Goal: Browse casually

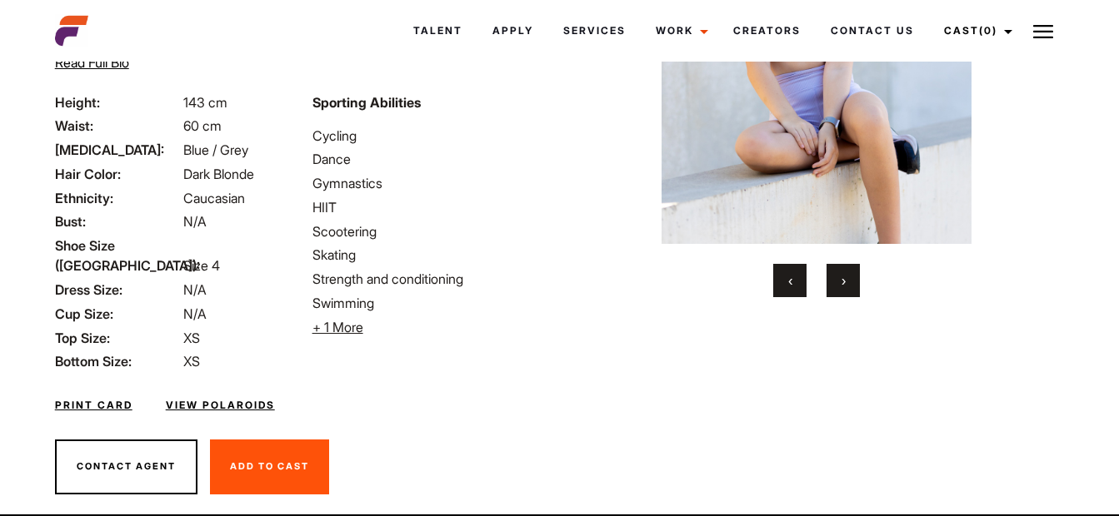
scroll to position [261, 0]
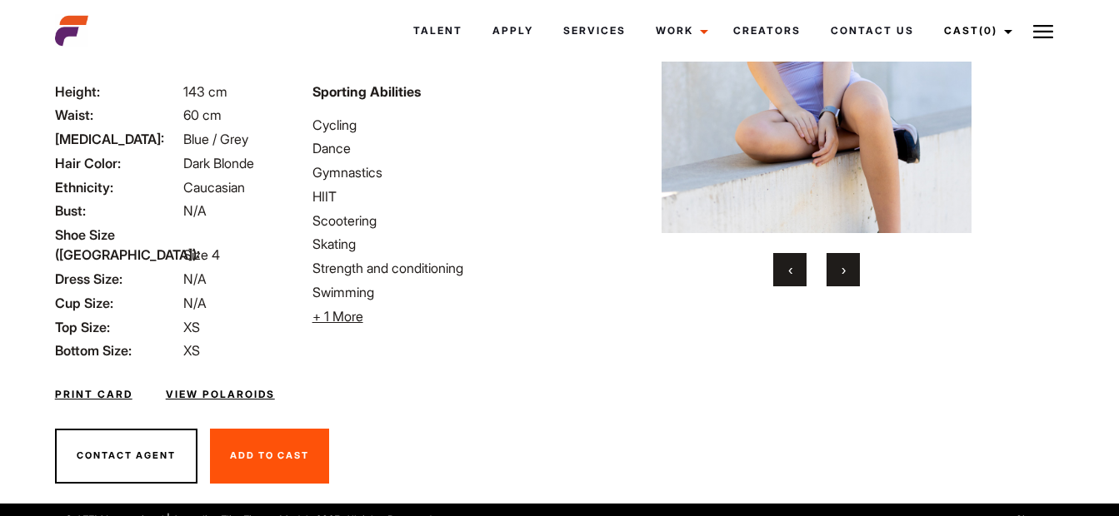
click at [842, 265] on span "›" at bounding box center [843, 270] width 4 height 17
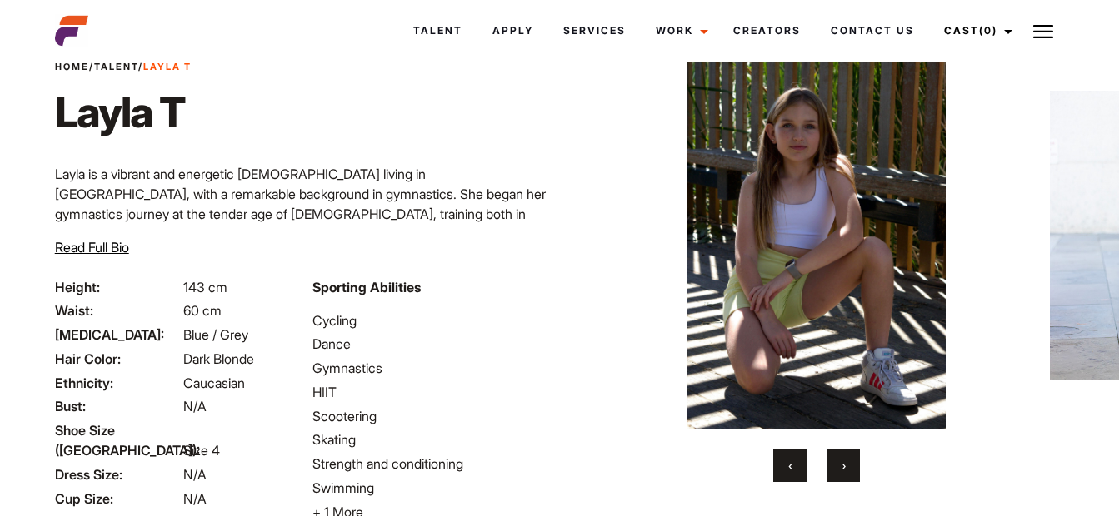
scroll to position [94, 0]
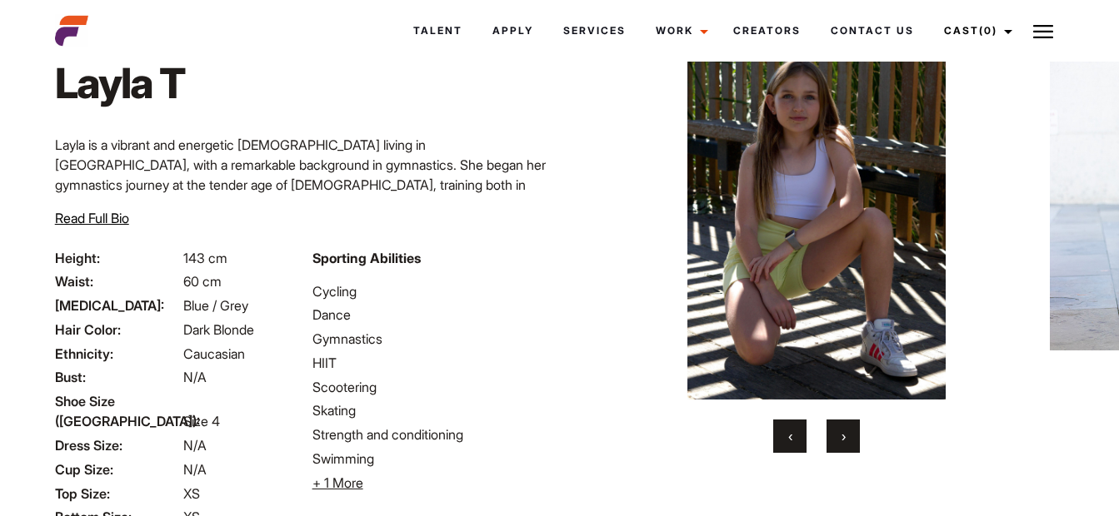
click at [843, 436] on span "›" at bounding box center [843, 436] width 4 height 17
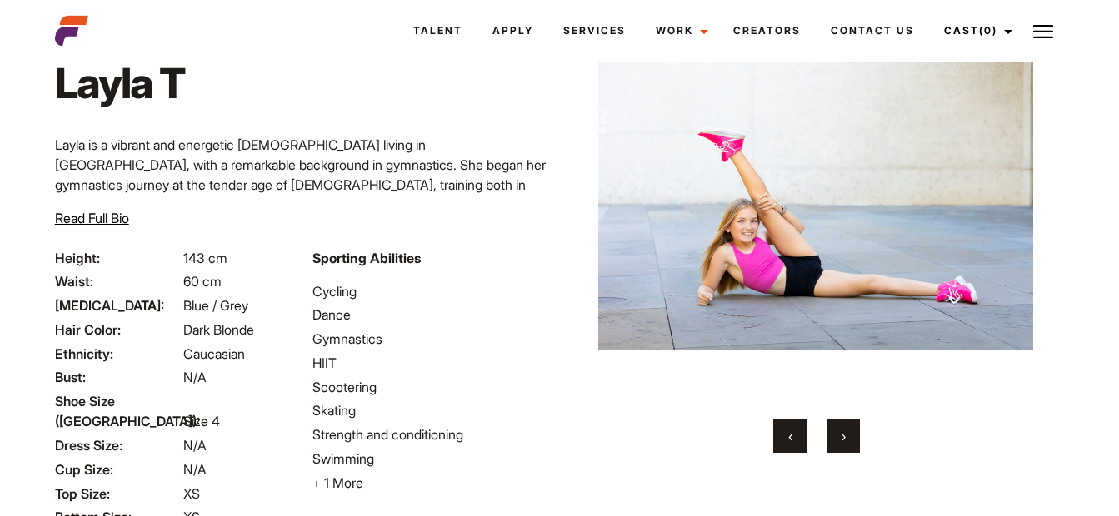
click at [846, 433] on button "›" at bounding box center [842, 436] width 33 height 33
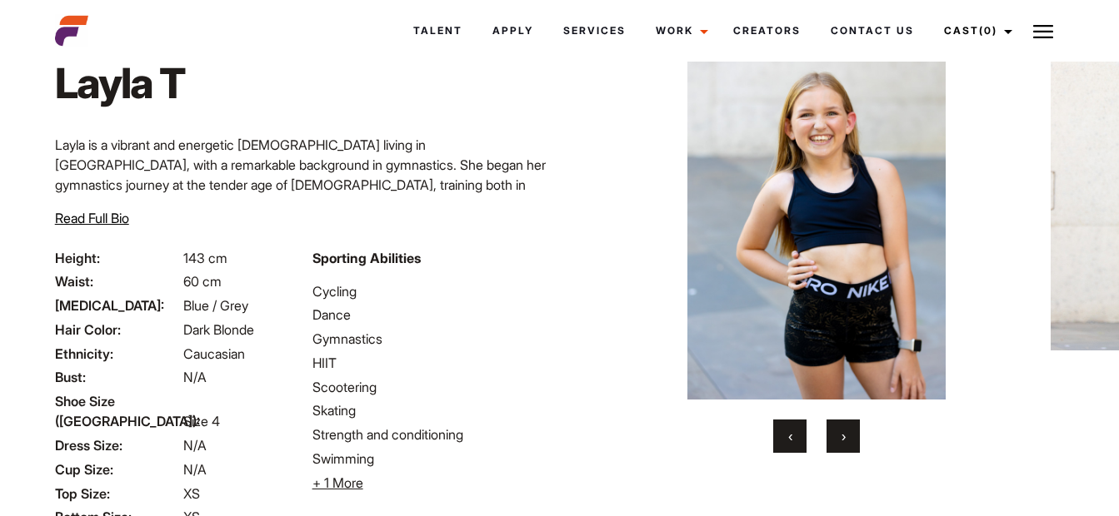
click at [841, 432] on span "›" at bounding box center [843, 436] width 4 height 17
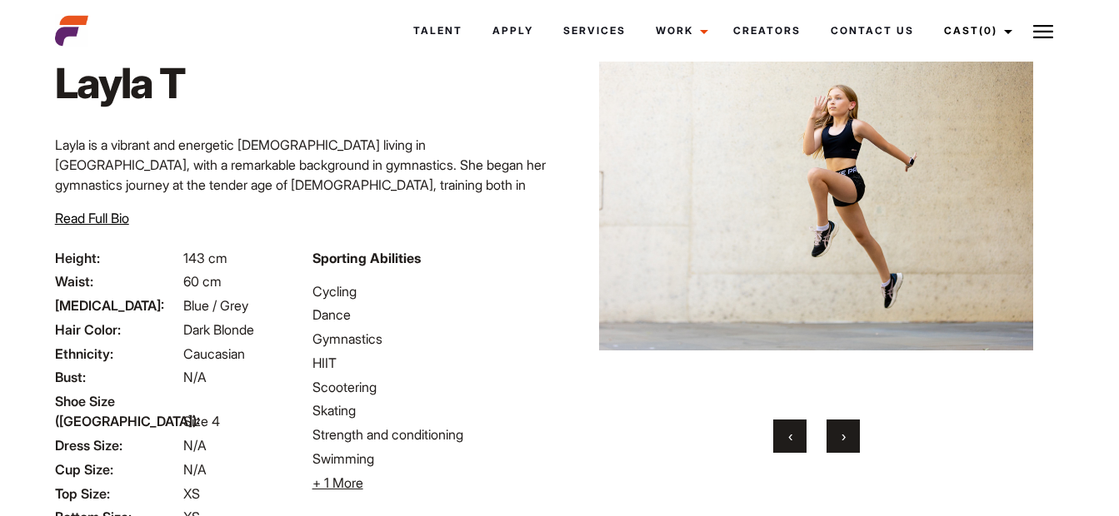
click at [840, 431] on button "›" at bounding box center [842, 436] width 33 height 33
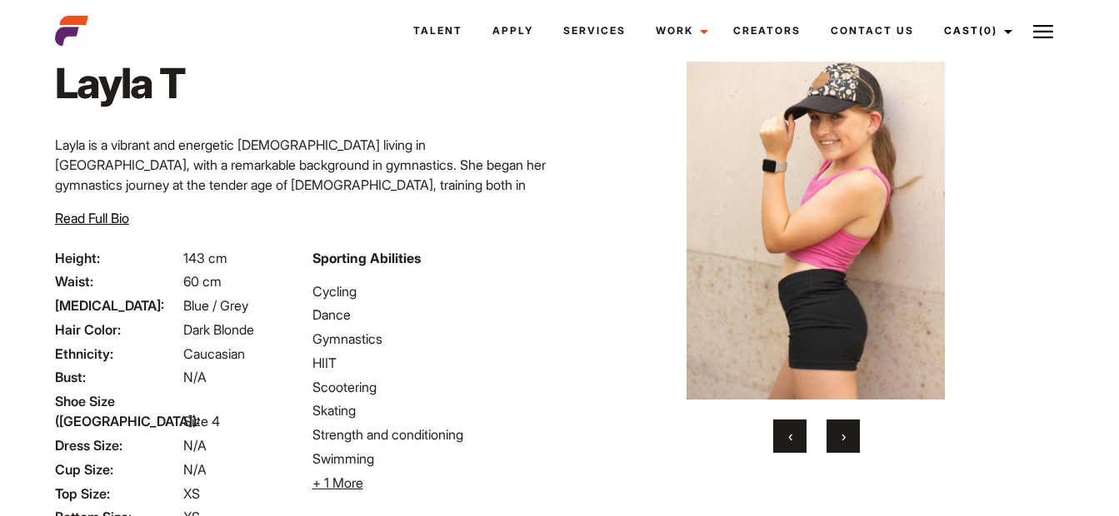
click at [840, 431] on button "›" at bounding box center [842, 436] width 33 height 33
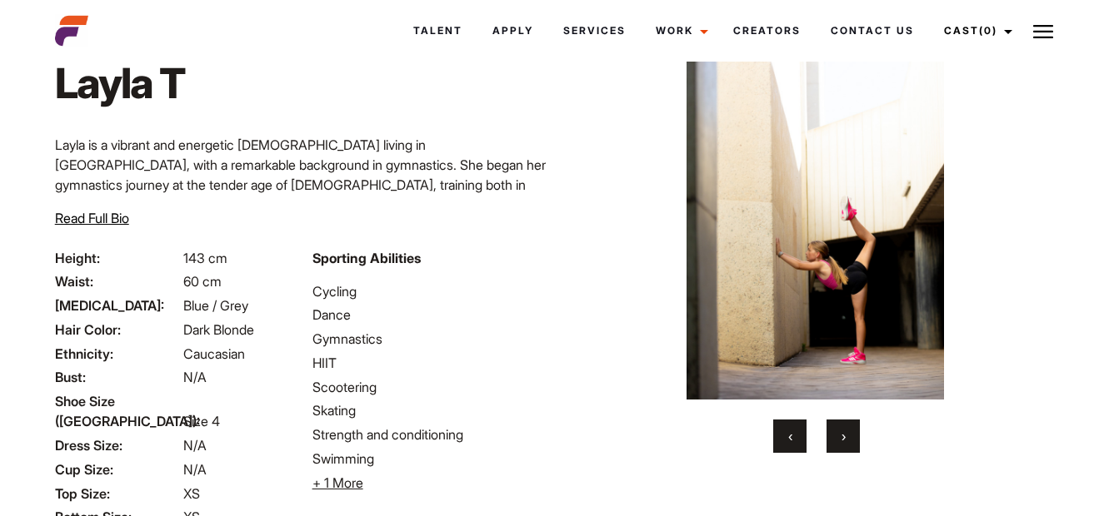
click at [840, 431] on button "›" at bounding box center [842, 436] width 33 height 33
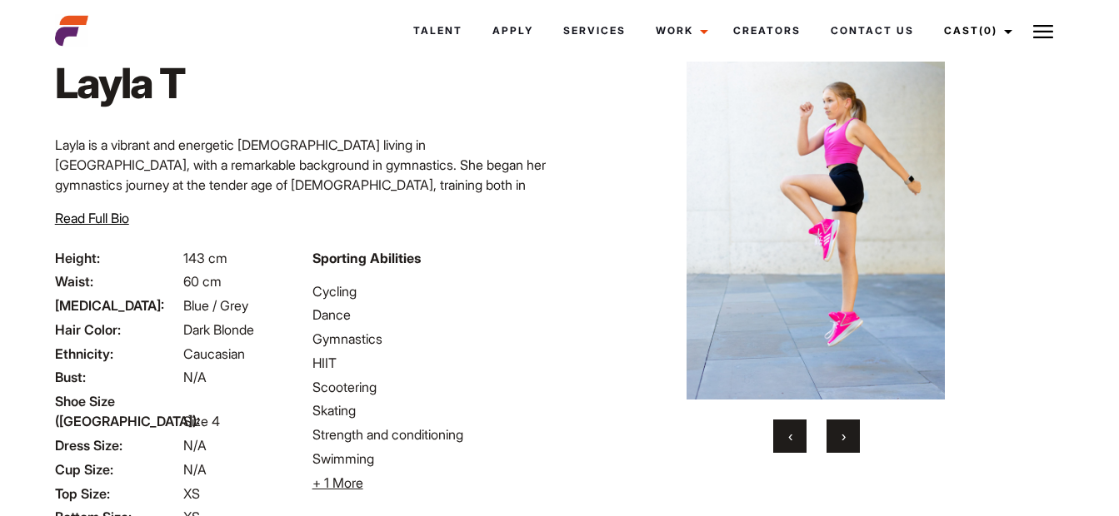
click at [840, 431] on button "›" at bounding box center [842, 436] width 33 height 33
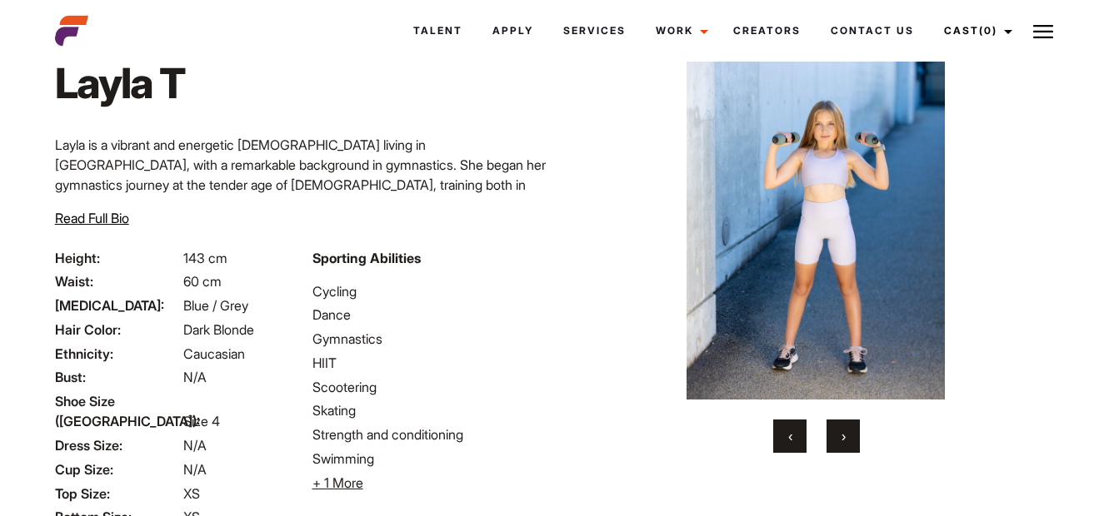
click at [840, 431] on button "›" at bounding box center [842, 436] width 33 height 33
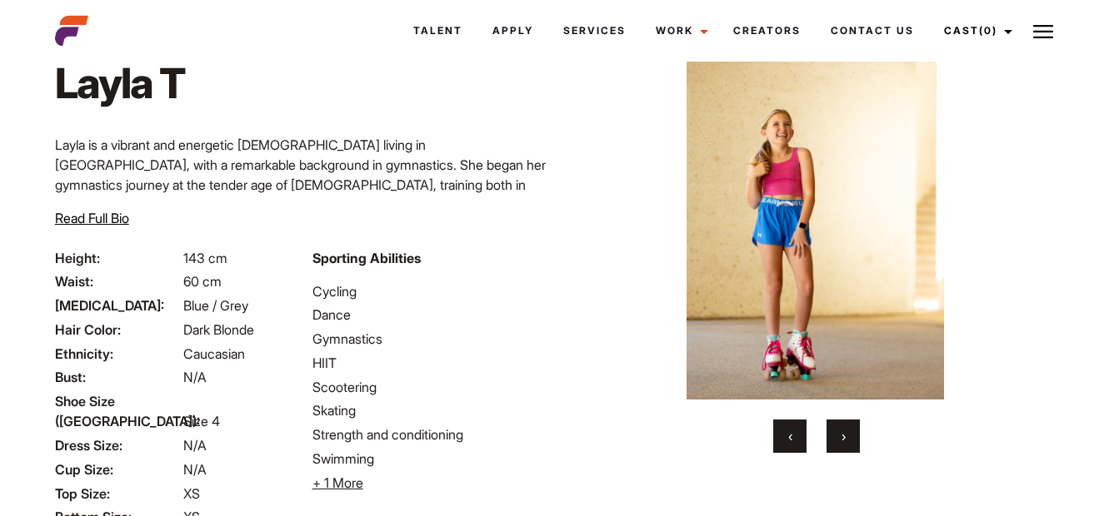
click at [840, 431] on button "›" at bounding box center [842, 436] width 33 height 33
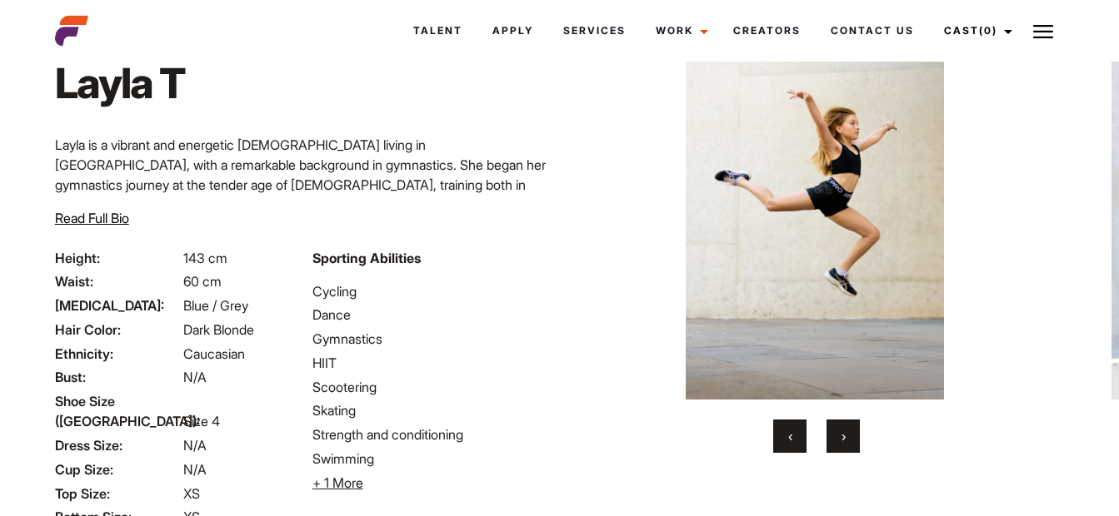
click at [840, 431] on button "›" at bounding box center [842, 436] width 33 height 33
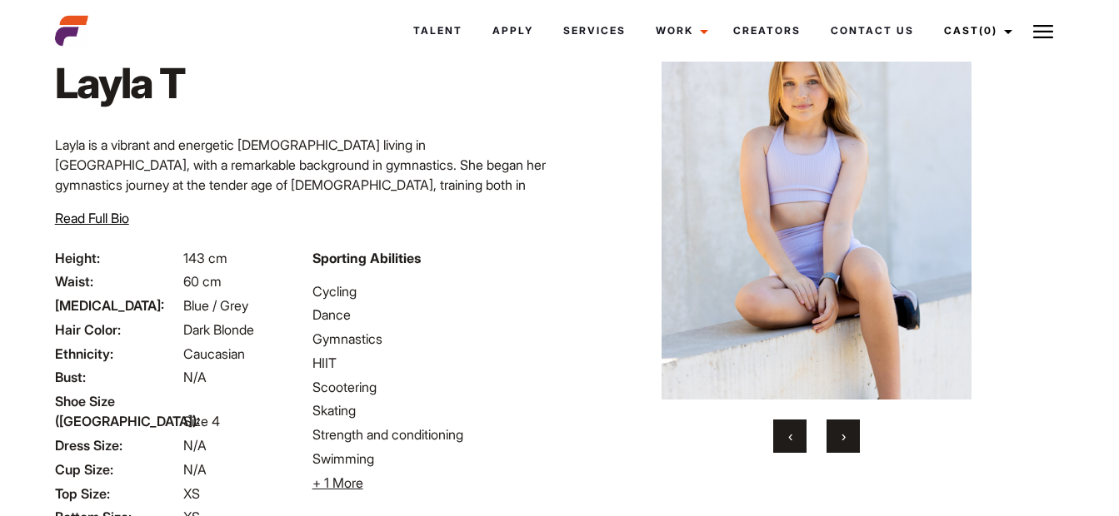
click at [840, 431] on button "›" at bounding box center [842, 436] width 33 height 33
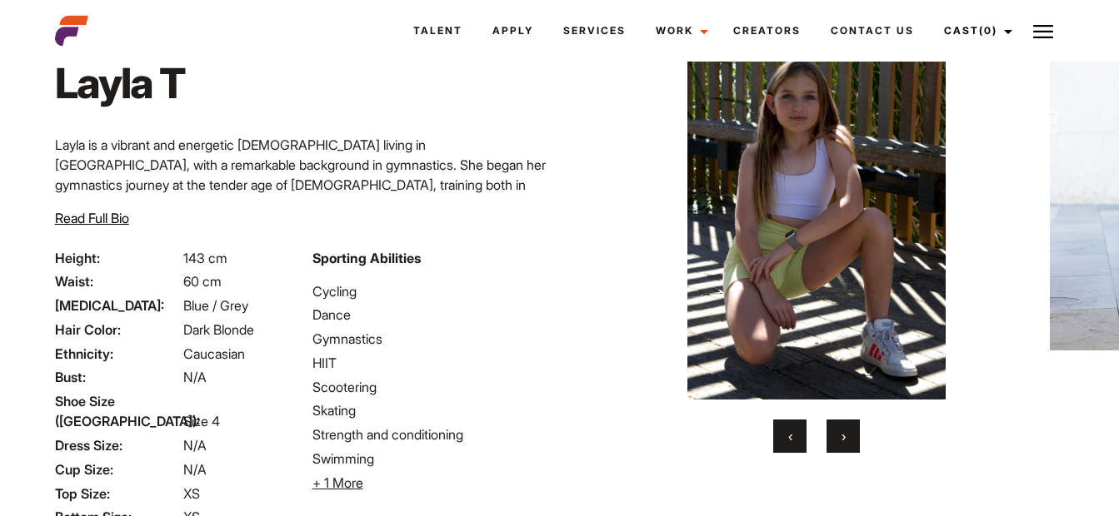
click at [840, 431] on button "›" at bounding box center [842, 436] width 33 height 33
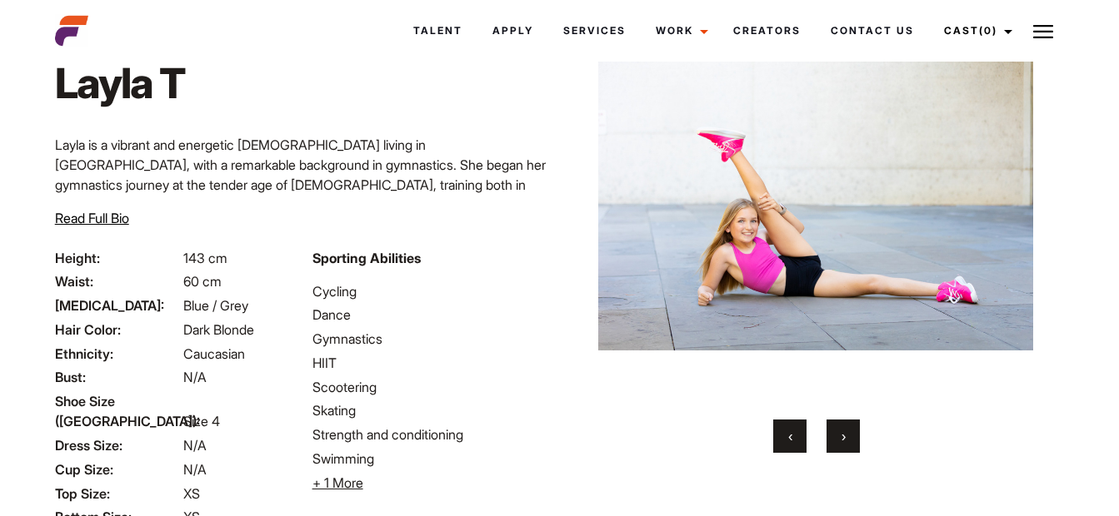
click at [840, 431] on button "›" at bounding box center [842, 436] width 33 height 33
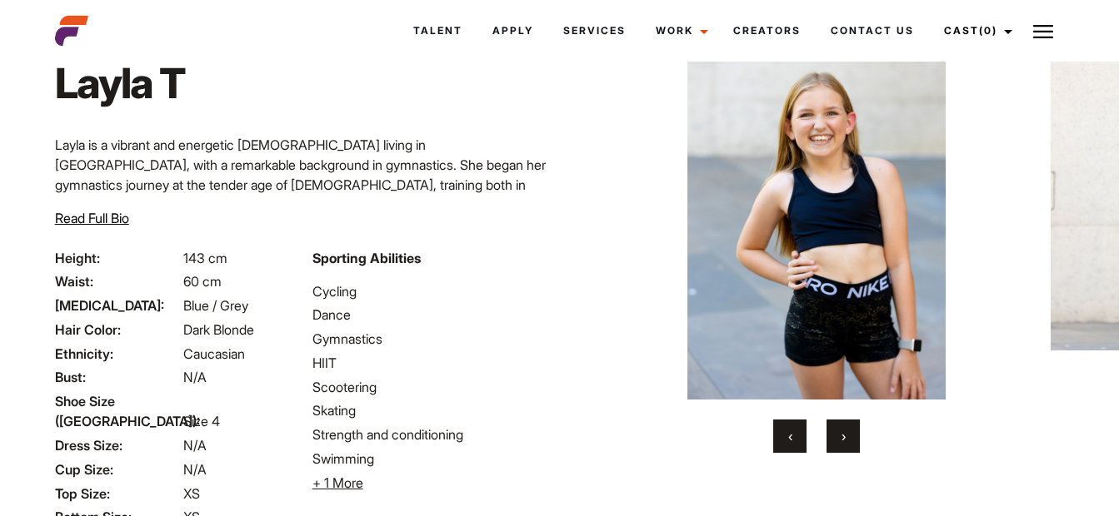
click at [840, 431] on button "›" at bounding box center [842, 436] width 33 height 33
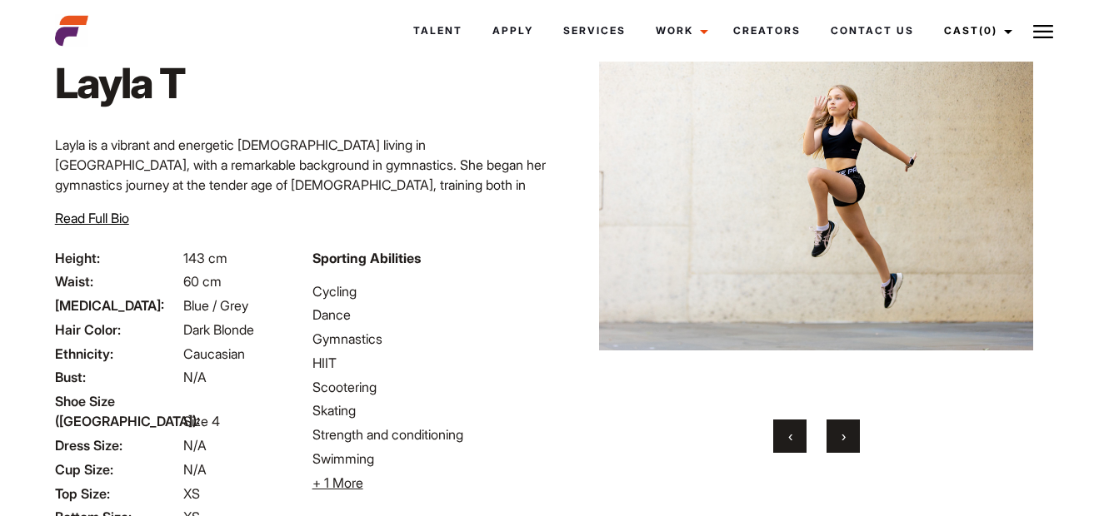
click at [840, 431] on button "›" at bounding box center [842, 436] width 33 height 33
